Goal: Understand process/instructions

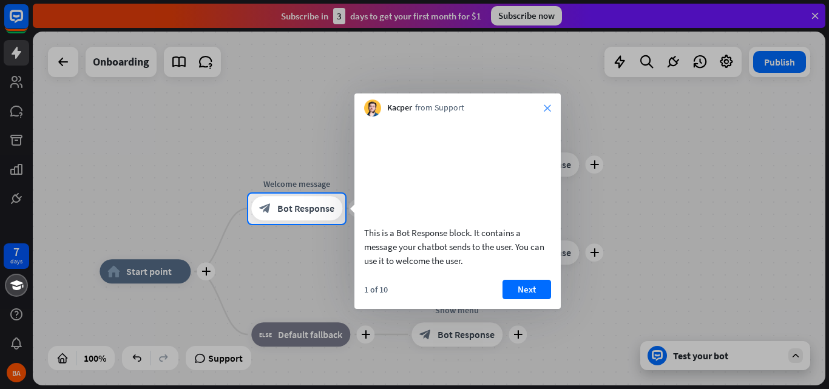
click at [548, 108] on icon "close" at bounding box center [547, 107] width 7 height 7
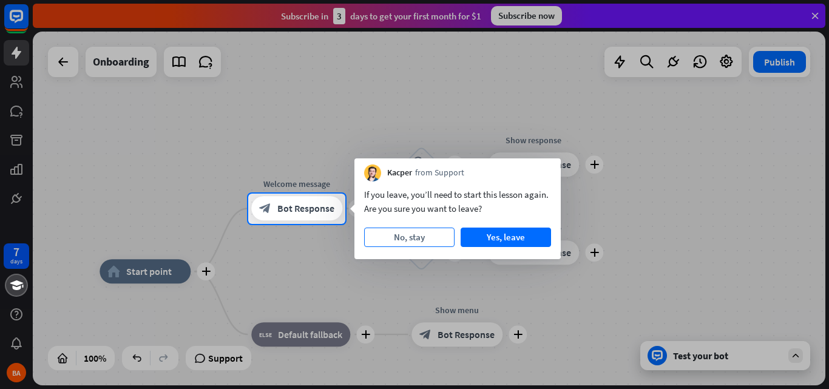
click at [432, 239] on button "No, stay" at bounding box center [409, 237] width 90 height 19
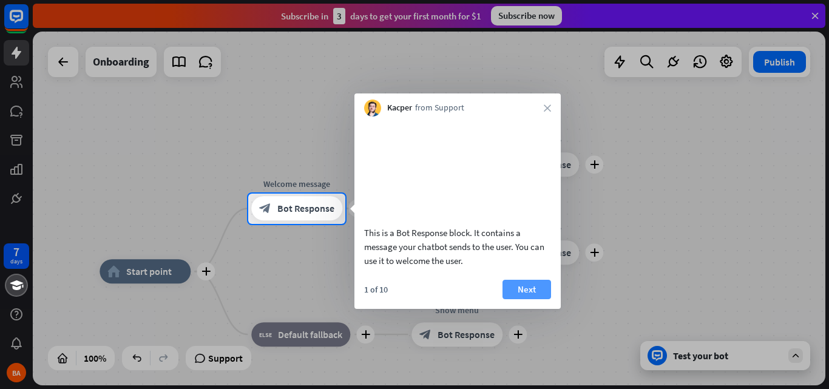
click at [526, 299] on button "Next" at bounding box center [527, 289] width 49 height 19
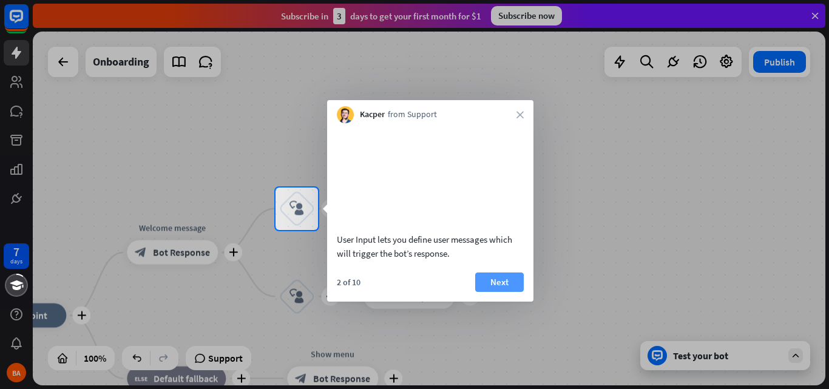
click at [510, 292] on button "Next" at bounding box center [499, 282] width 49 height 19
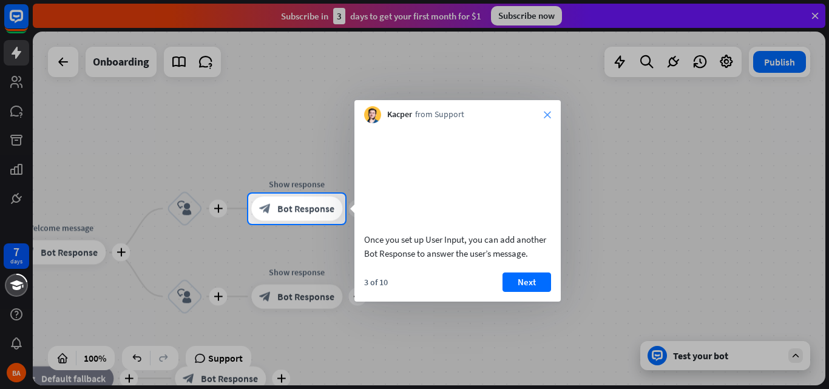
click at [549, 117] on icon "close" at bounding box center [547, 114] width 7 height 7
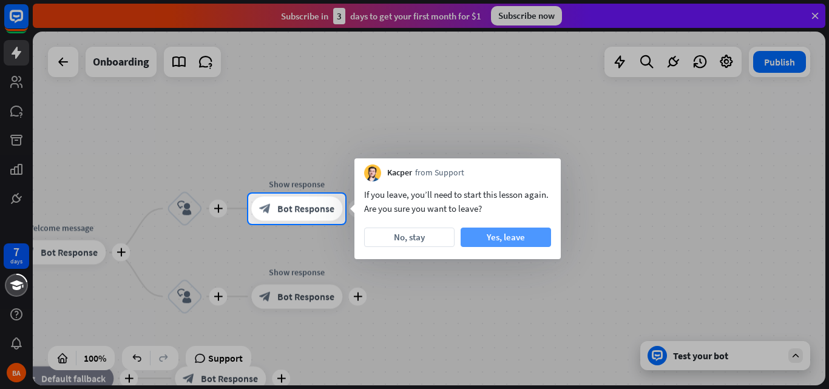
click at [480, 237] on button "Yes, leave" at bounding box center [506, 237] width 90 height 19
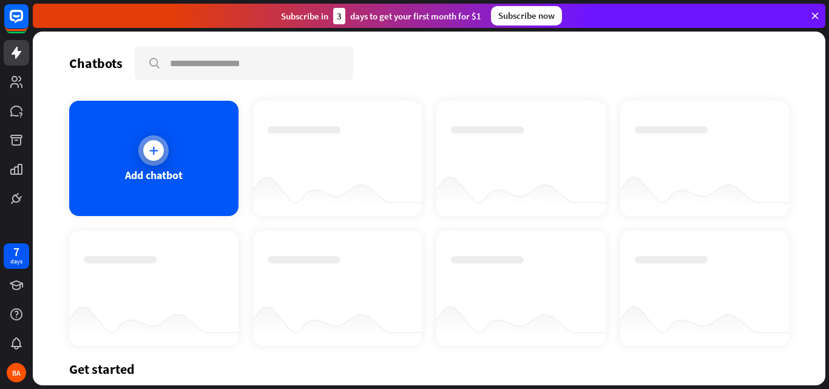
click at [148, 148] on icon at bounding box center [154, 151] width 12 height 12
